Goal: Find contact information: Find contact information

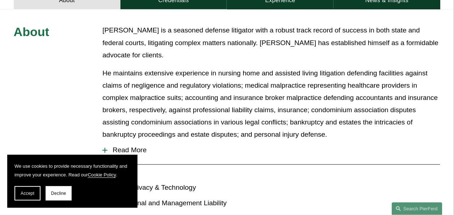
scroll to position [325, 0]
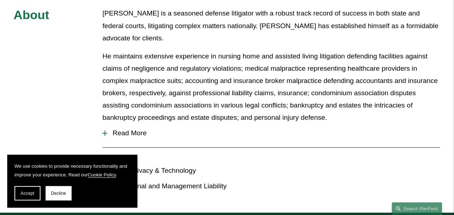
click at [138, 130] on span "Read More" at bounding box center [273, 134] width 332 height 8
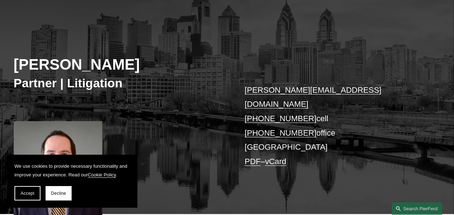
scroll to position [0, 0]
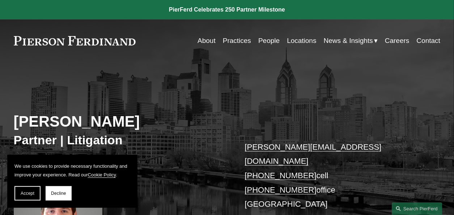
click at [200, 39] on link "About" at bounding box center [206, 41] width 18 height 14
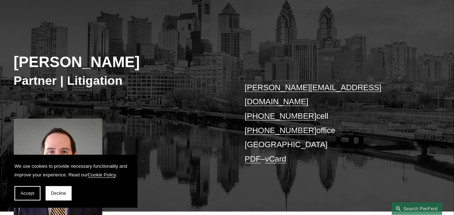
scroll to position [72, 0]
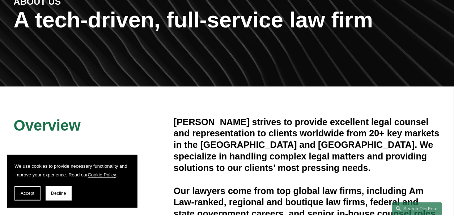
scroll to position [108, 0]
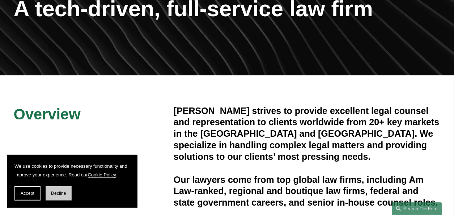
click at [58, 194] on span "Decline" at bounding box center [58, 193] width 15 height 5
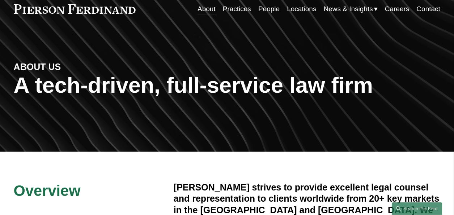
scroll to position [0, 0]
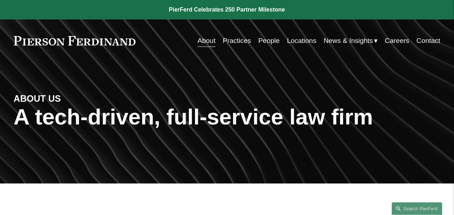
click at [425, 40] on link "Contact" at bounding box center [427, 41] width 23 height 14
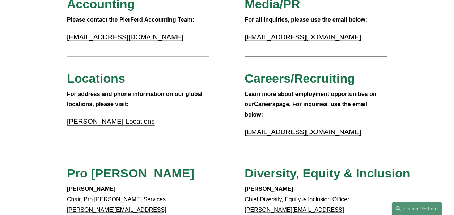
scroll to position [181, 0]
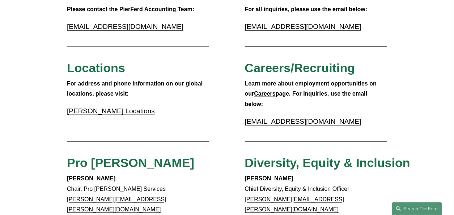
click at [137, 114] on link "Pierson Ferdinand Locations" at bounding box center [111, 111] width 88 height 8
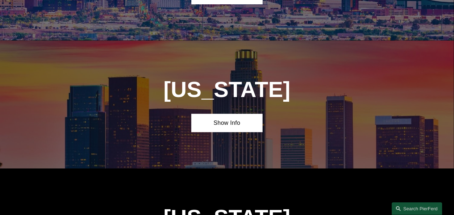
scroll to position [398, 0]
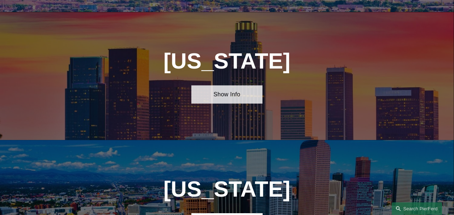
click at [226, 99] on link "Show Info" at bounding box center [226, 95] width 71 height 18
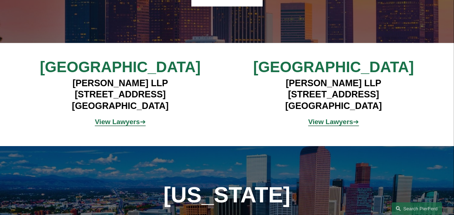
scroll to position [506, 0]
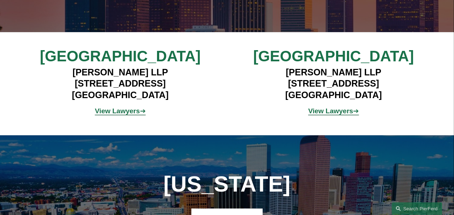
click at [114, 115] on strong "View Lawyers" at bounding box center [117, 111] width 45 height 8
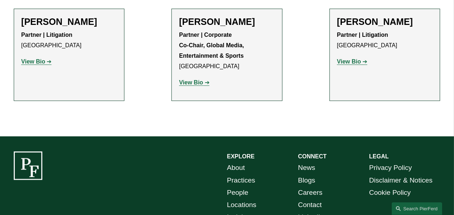
scroll to position [864, 0]
